Goal: Information Seeking & Learning: Learn about a topic

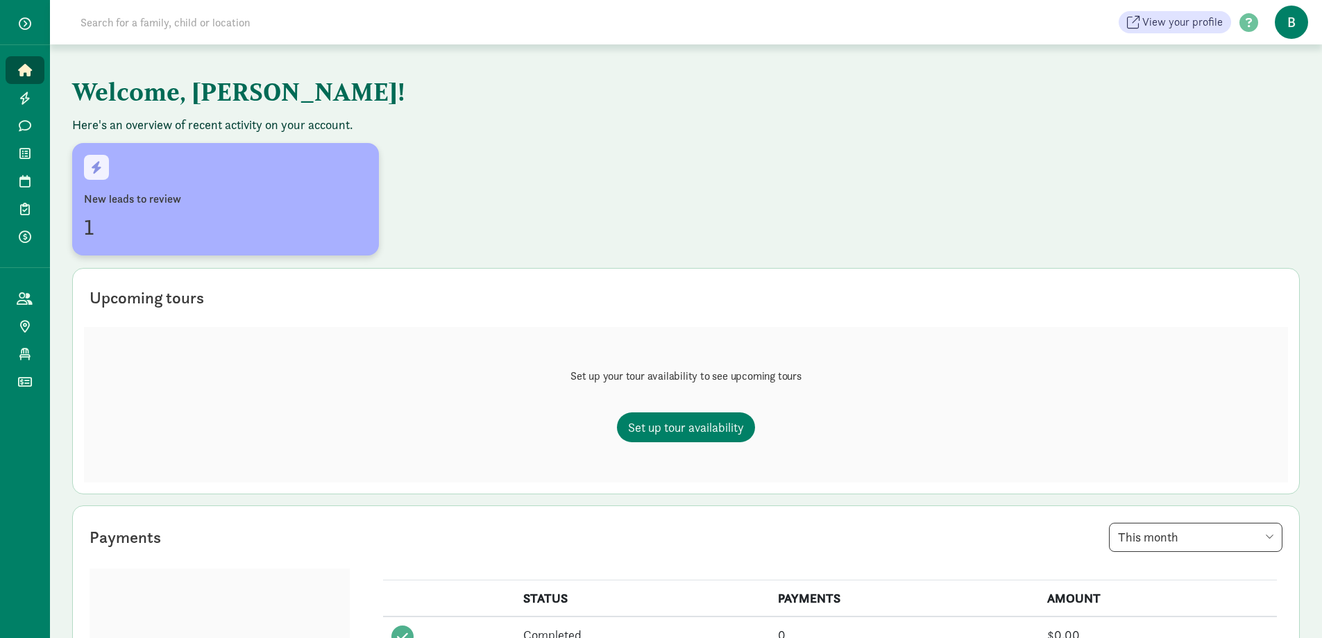
click at [97, 218] on div "1" at bounding box center [225, 226] width 283 height 33
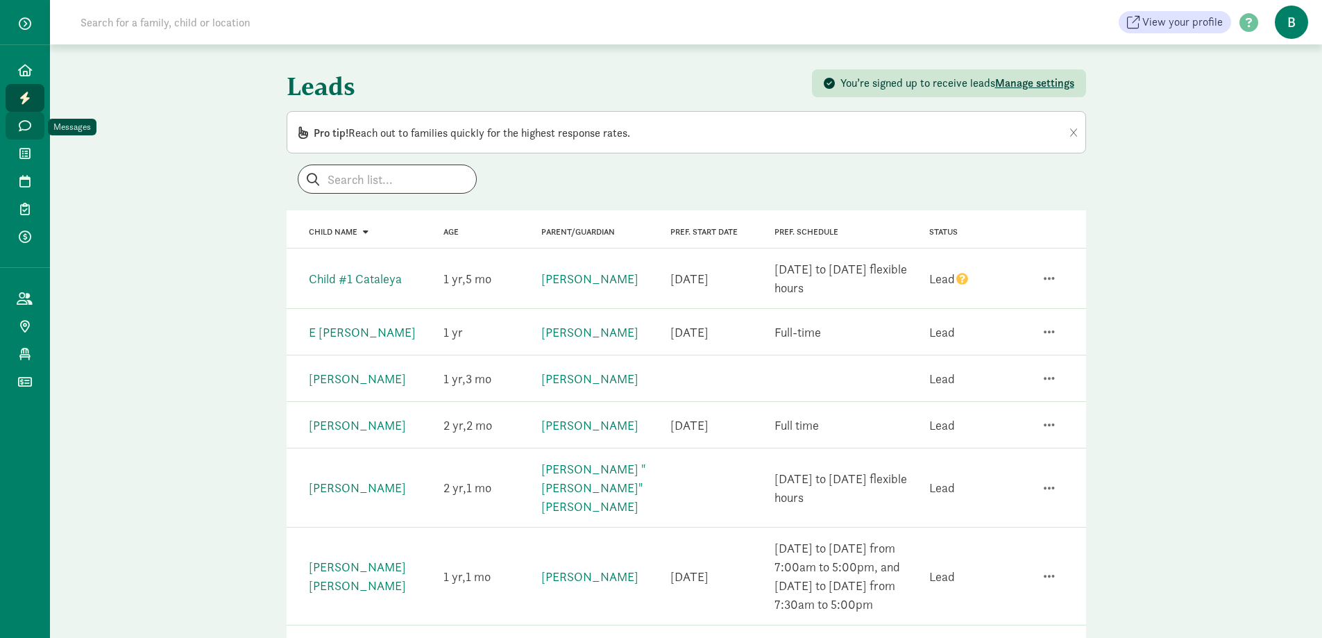
click at [24, 118] on link "Messages" at bounding box center [25, 126] width 39 height 28
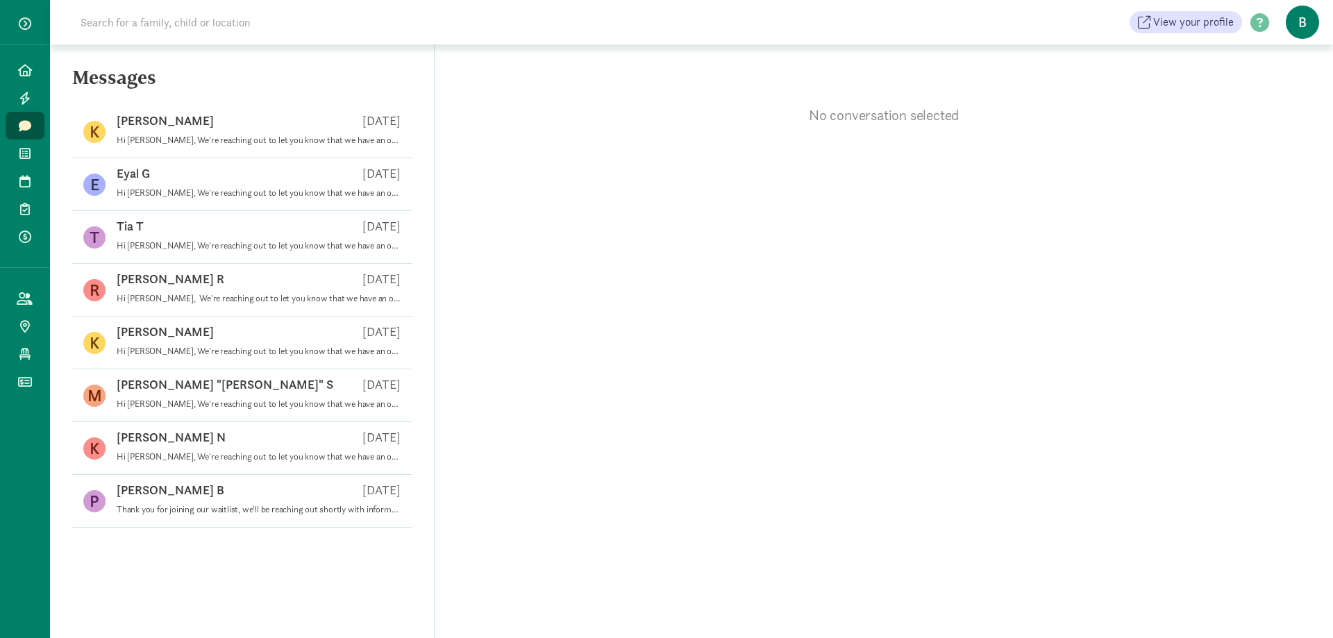
drag, startPoint x: 32, startPoint y: 73, endPoint x: 100, endPoint y: 70, distance: 68.1
click at [33, 73] on link "Home" at bounding box center [25, 70] width 39 height 28
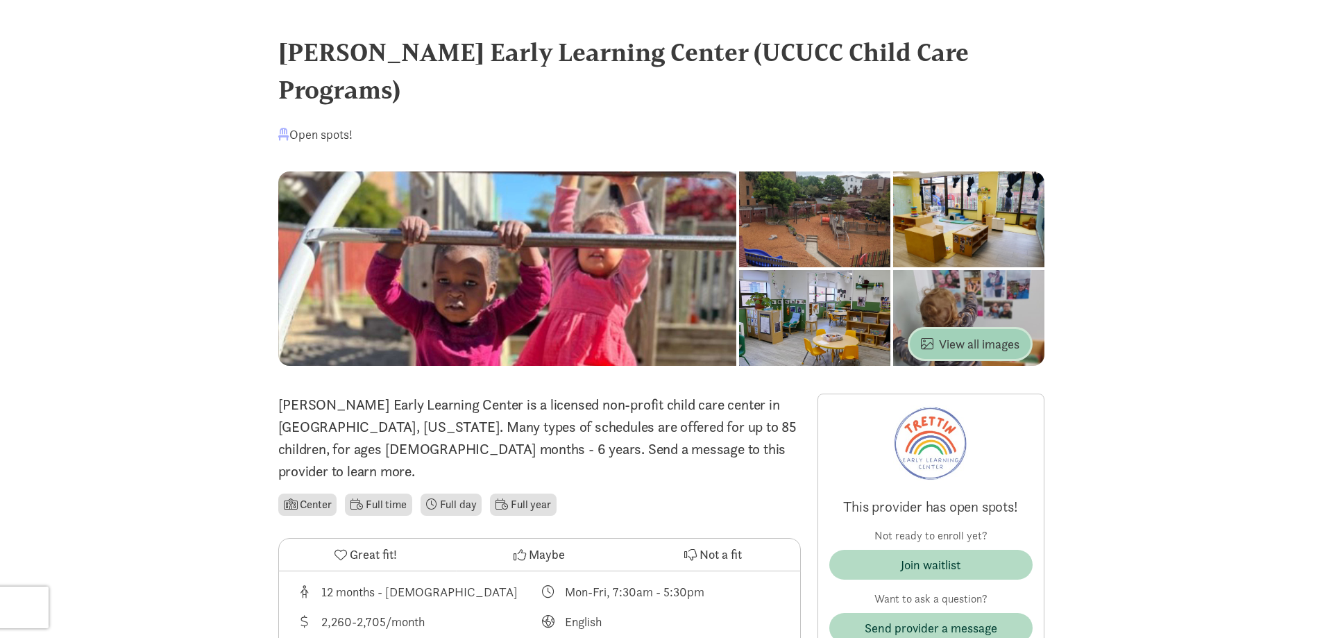
click at [970, 335] on span "View all images" at bounding box center [970, 344] width 99 height 19
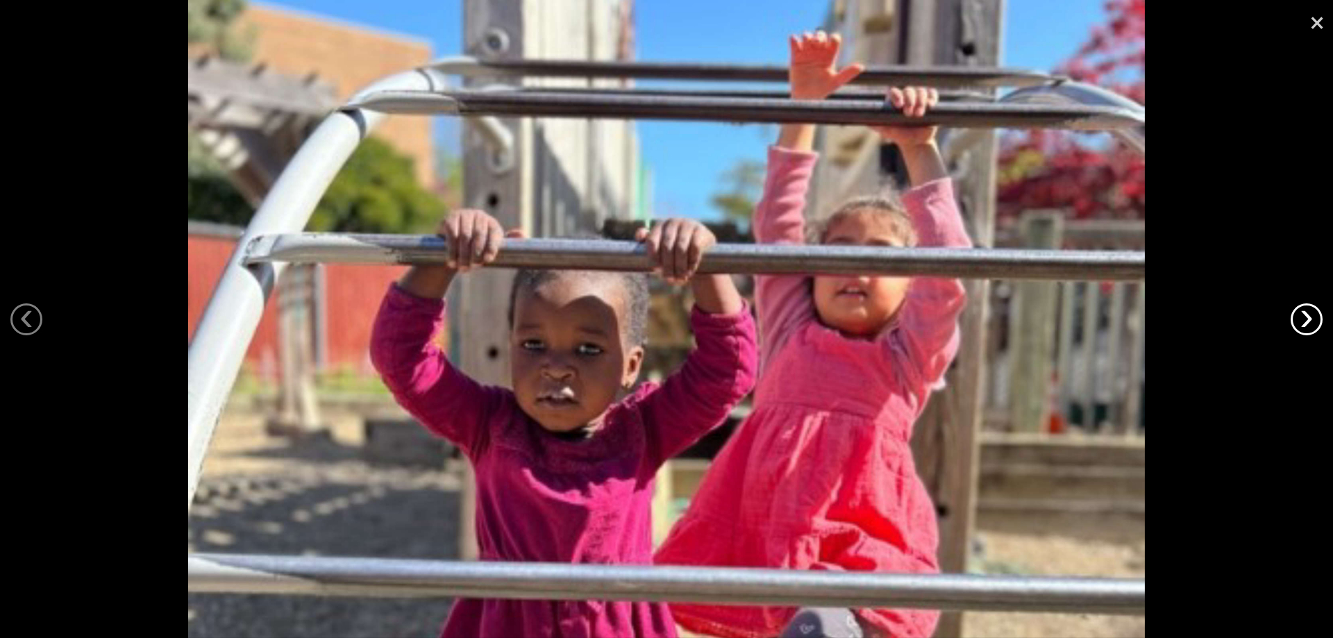
click at [1309, 323] on link "›" at bounding box center [1306, 319] width 32 height 32
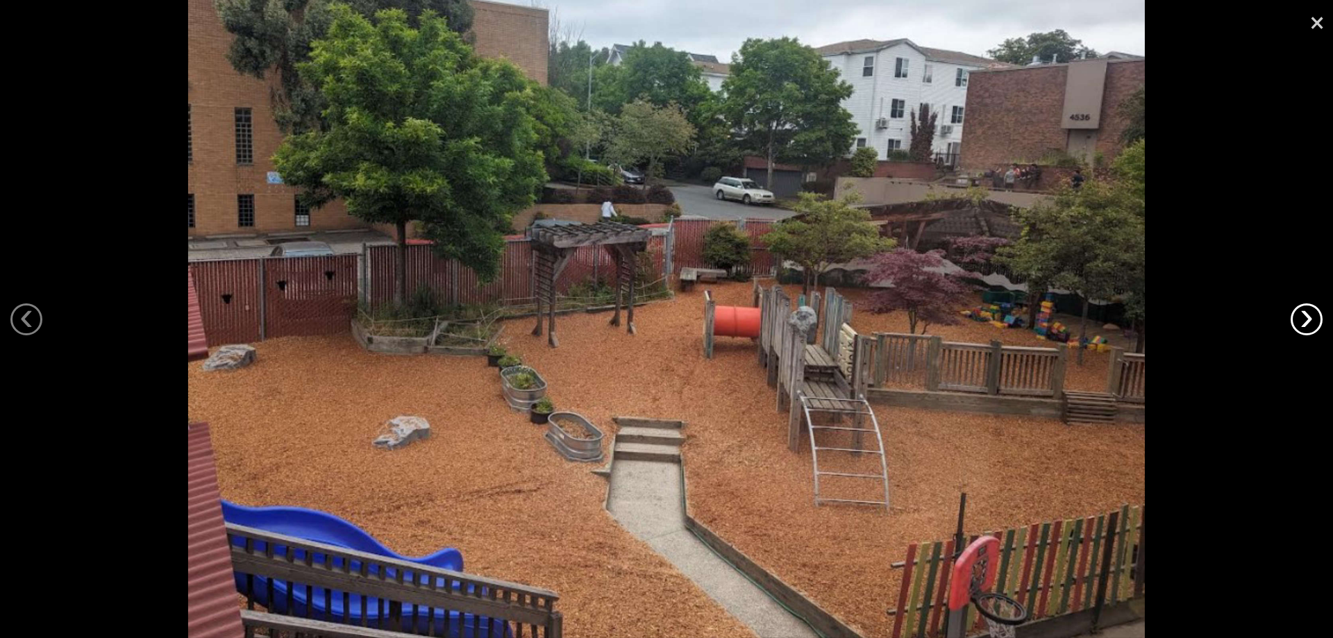
click at [1309, 323] on link "›" at bounding box center [1306, 319] width 32 height 32
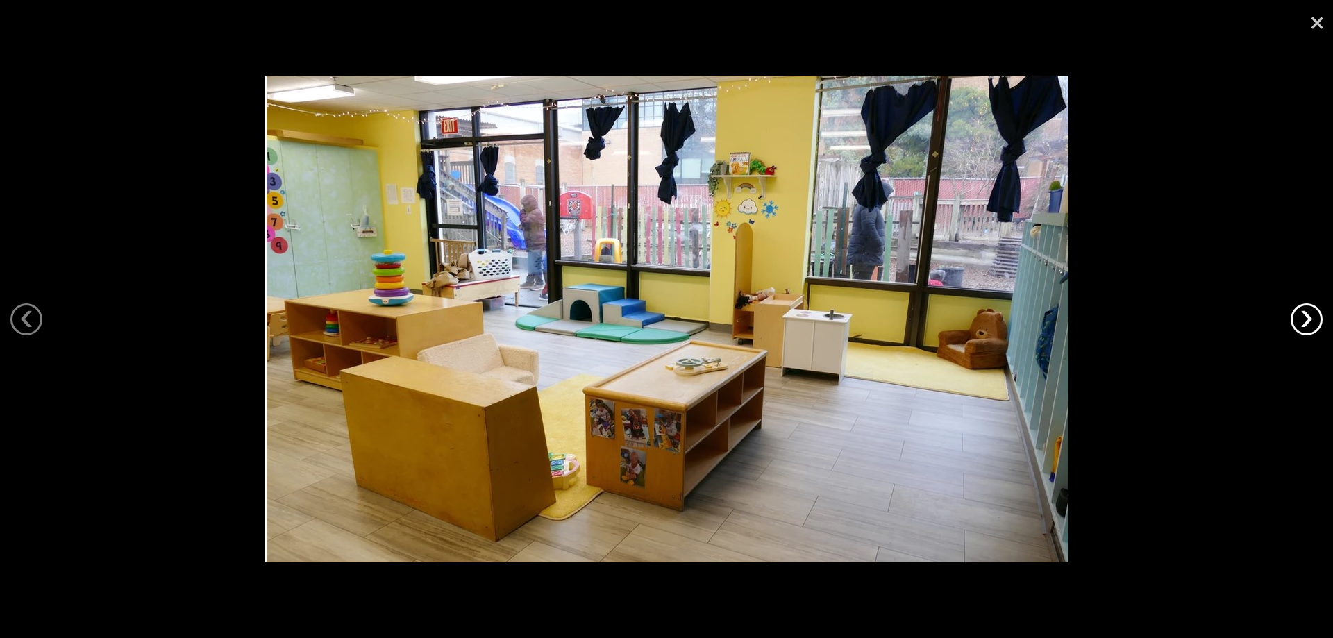
click at [1309, 323] on link "›" at bounding box center [1306, 319] width 32 height 32
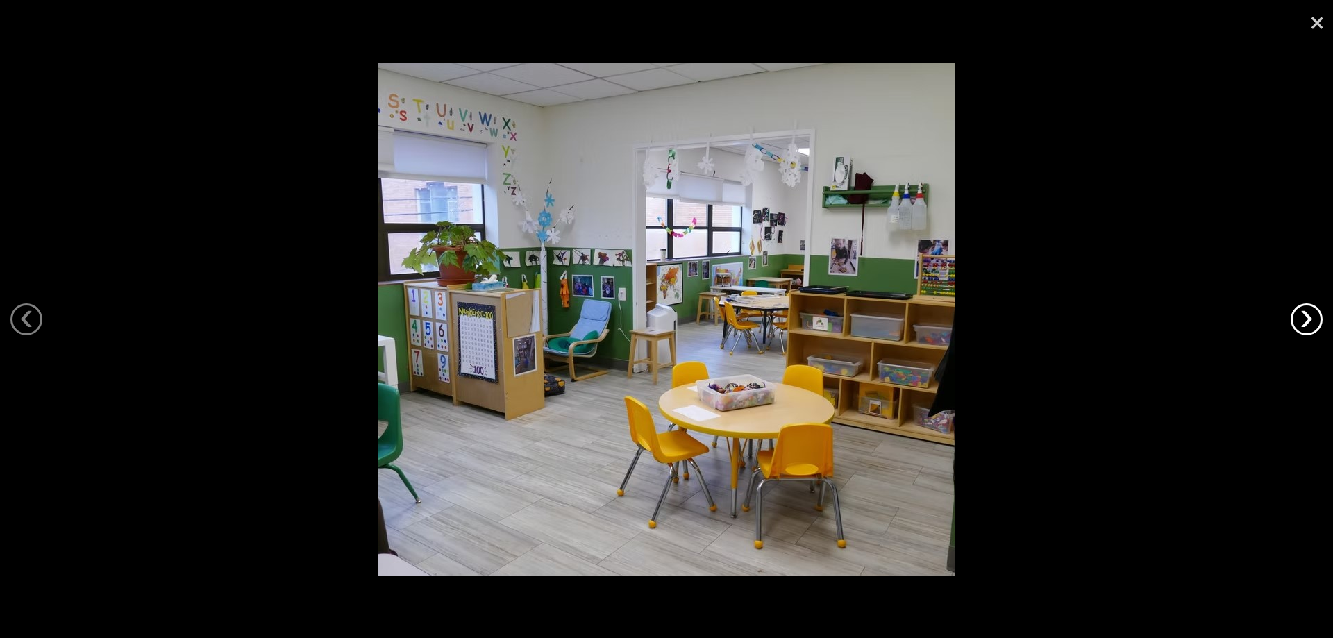
click at [1309, 323] on link "›" at bounding box center [1306, 319] width 32 height 32
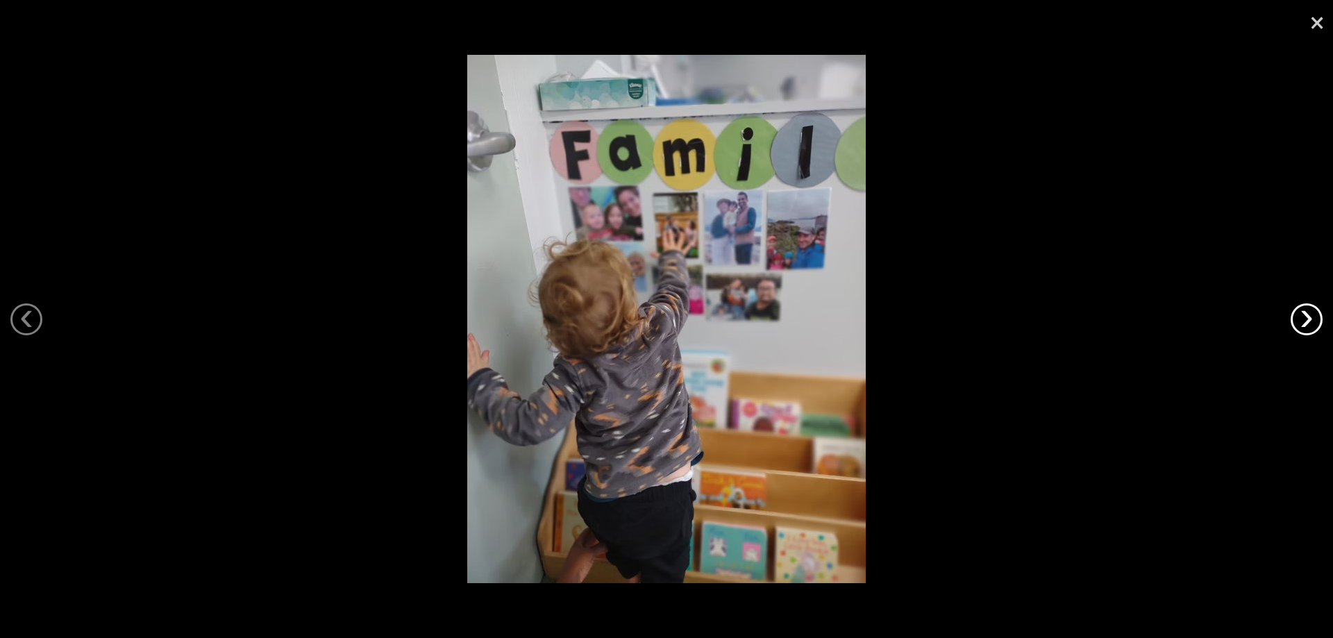
click at [1309, 323] on link "›" at bounding box center [1306, 319] width 32 height 32
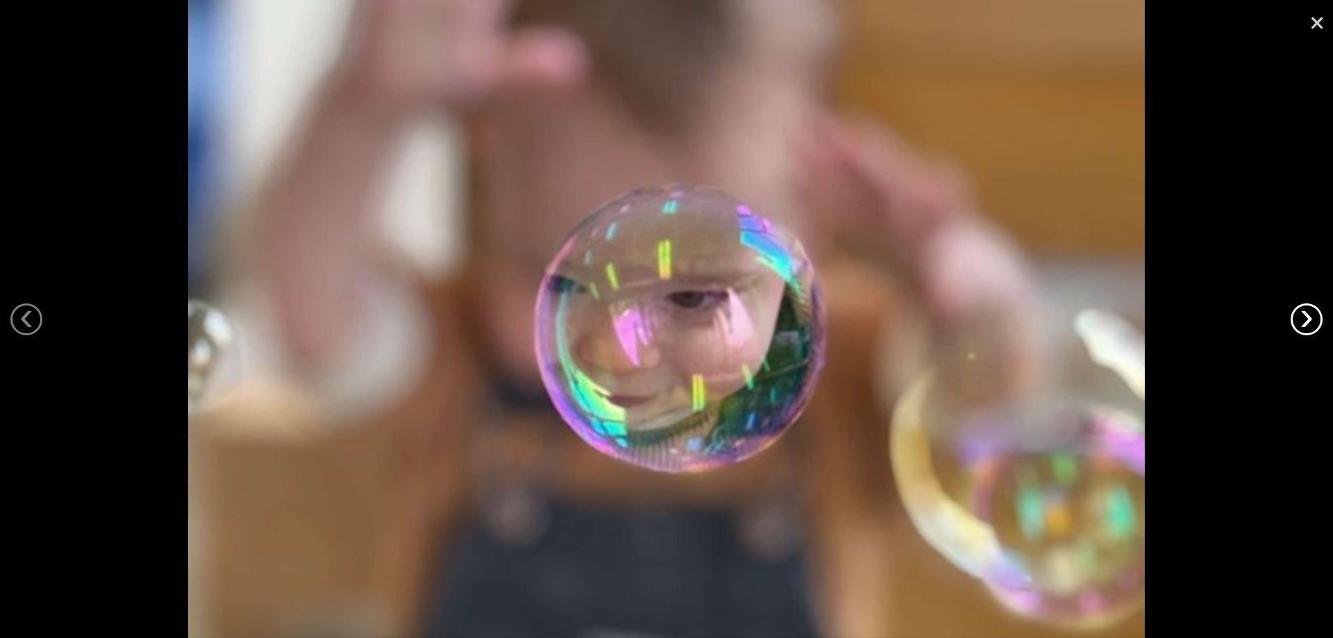
click at [1309, 323] on link "›" at bounding box center [1306, 319] width 32 height 32
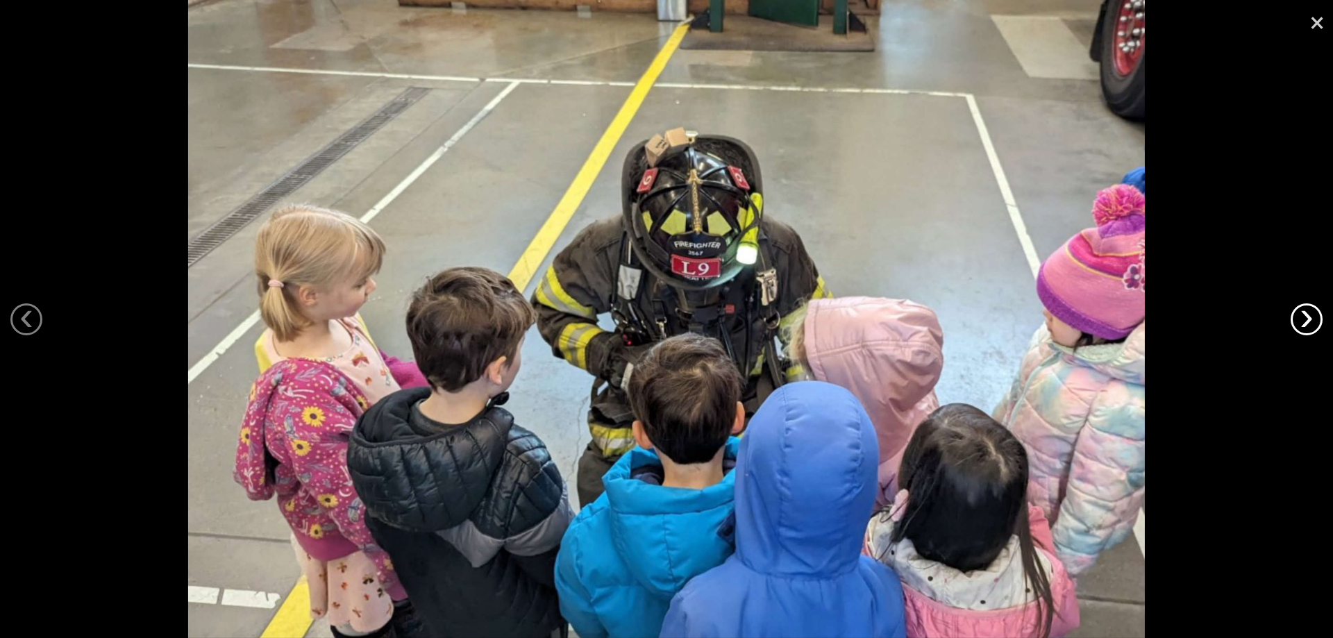
click at [1309, 323] on link "›" at bounding box center [1306, 319] width 32 height 32
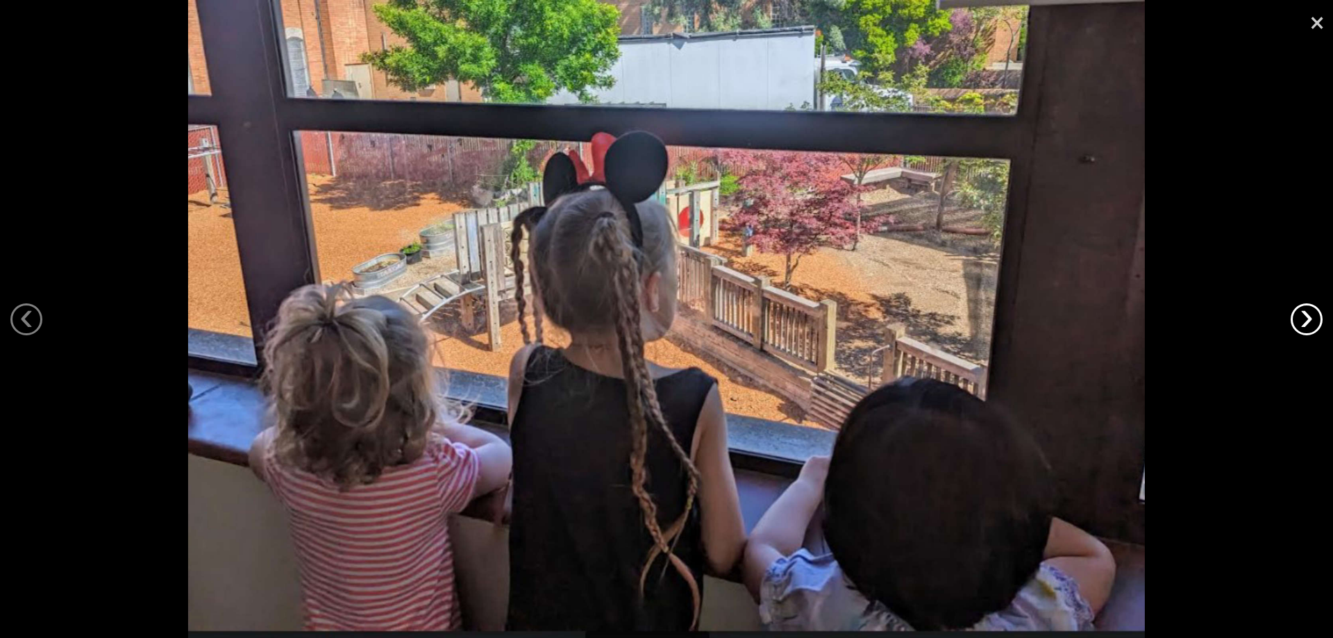
click at [1309, 323] on link "›" at bounding box center [1306, 319] width 32 height 32
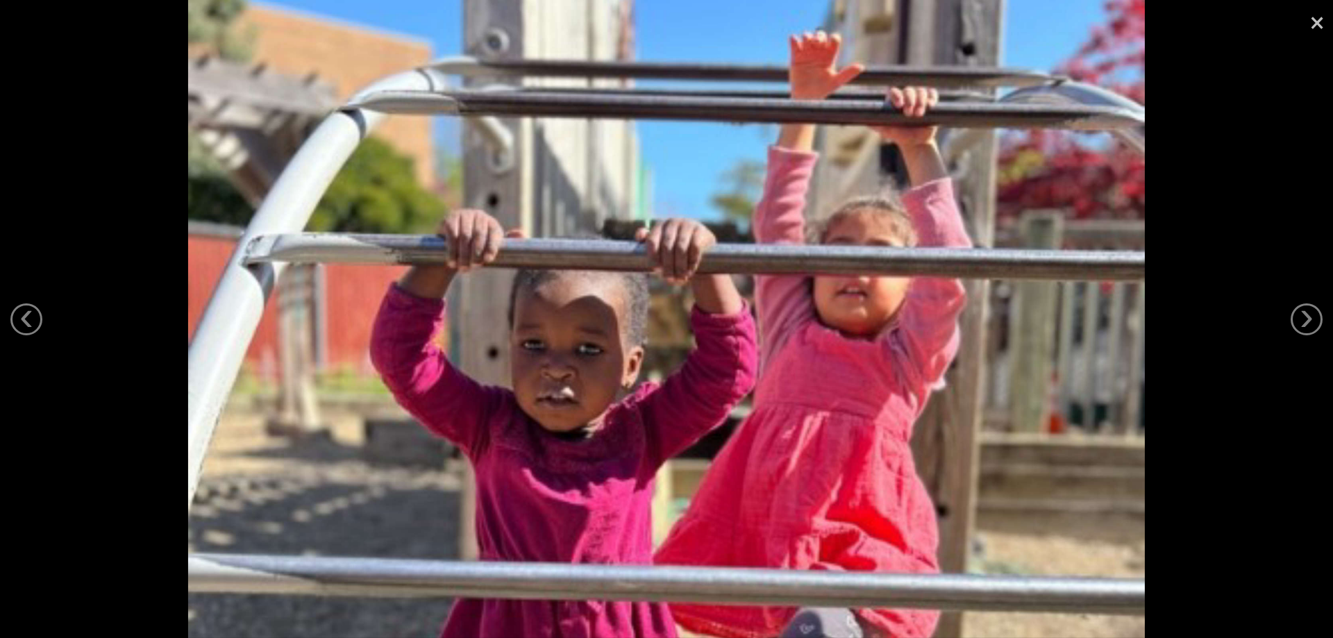
click at [1322, 19] on link "×" at bounding box center [1317, 21] width 32 height 42
